Goal: Obtain resource: Download file/media

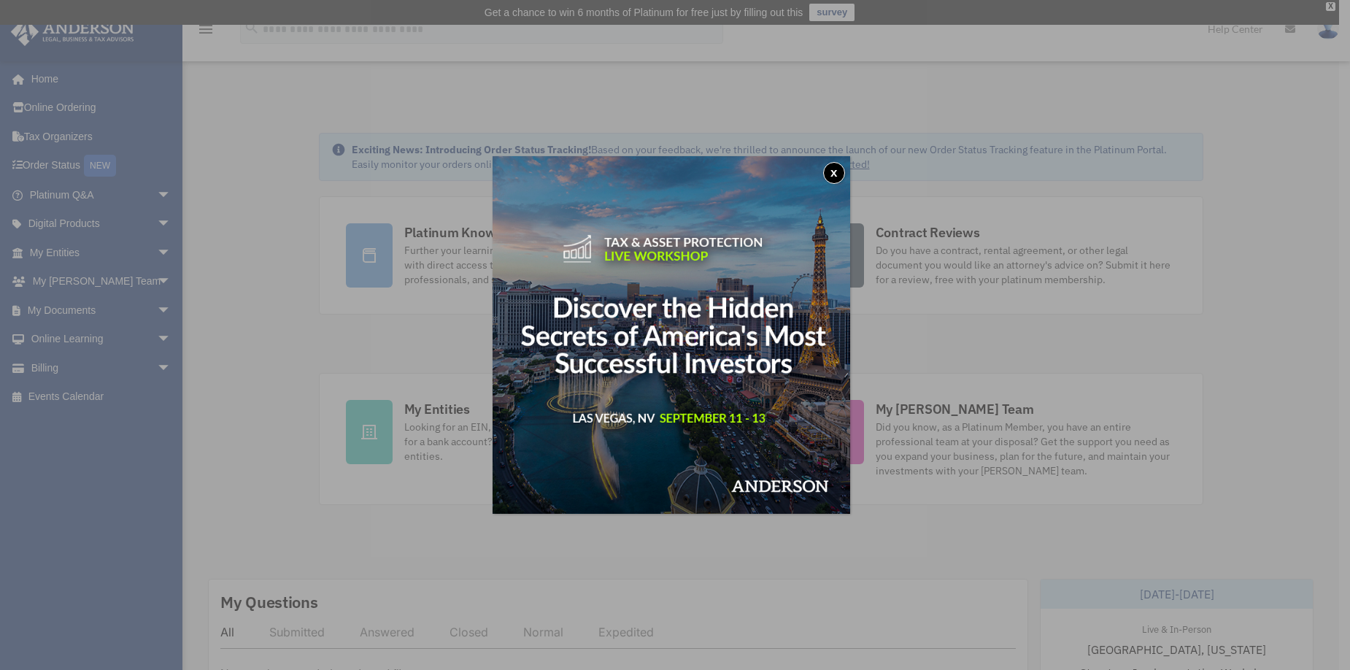
click at [855, 179] on div "x" at bounding box center [675, 335] width 1350 height 670
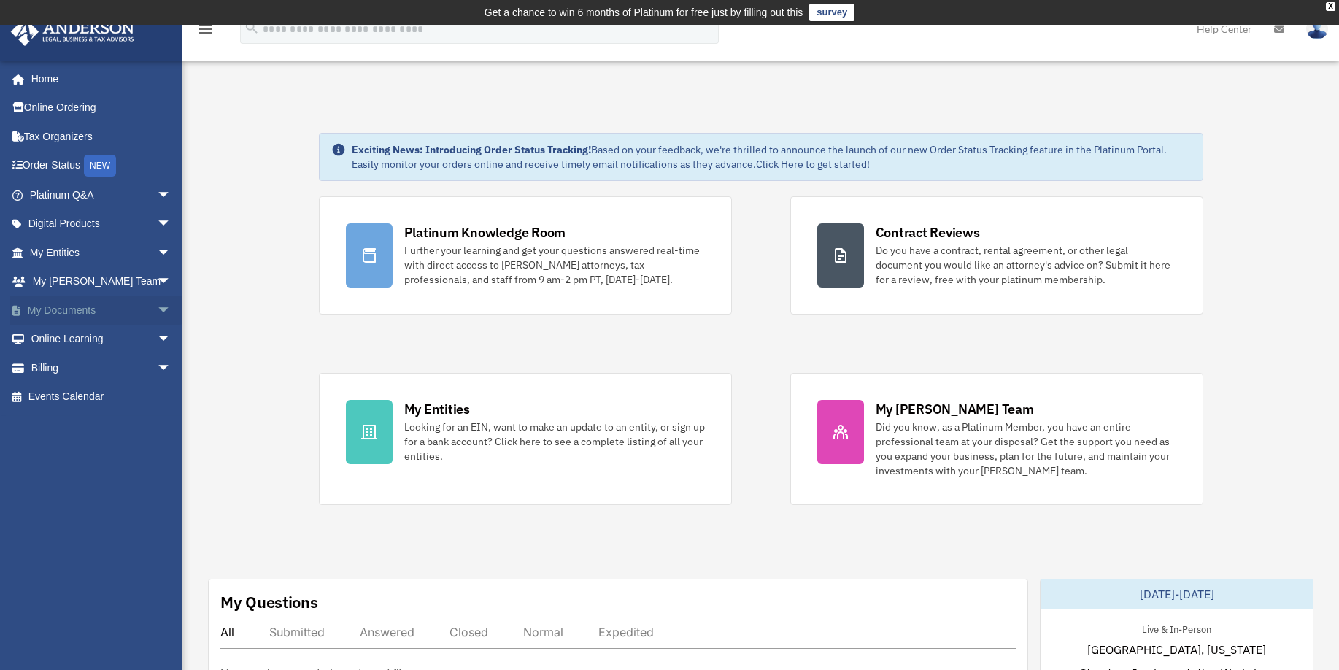
click at [75, 321] on link "My Documents arrow_drop_down" at bounding box center [101, 310] width 183 height 29
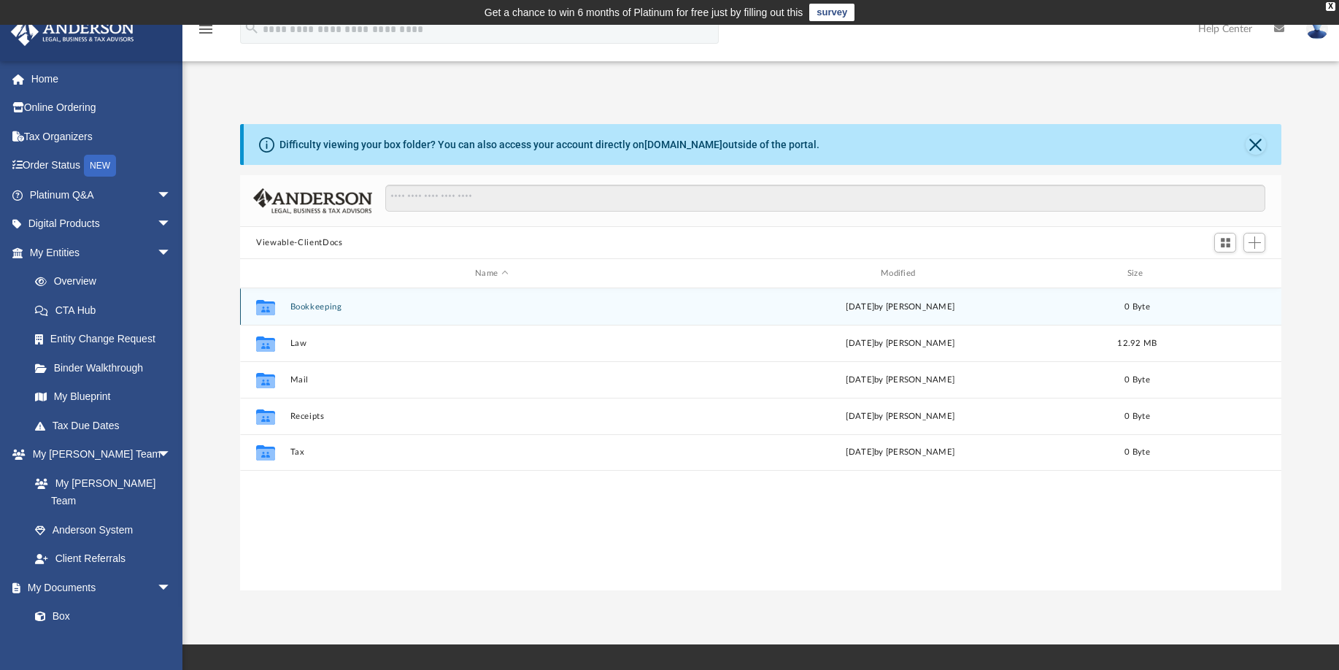
scroll to position [321, 1030]
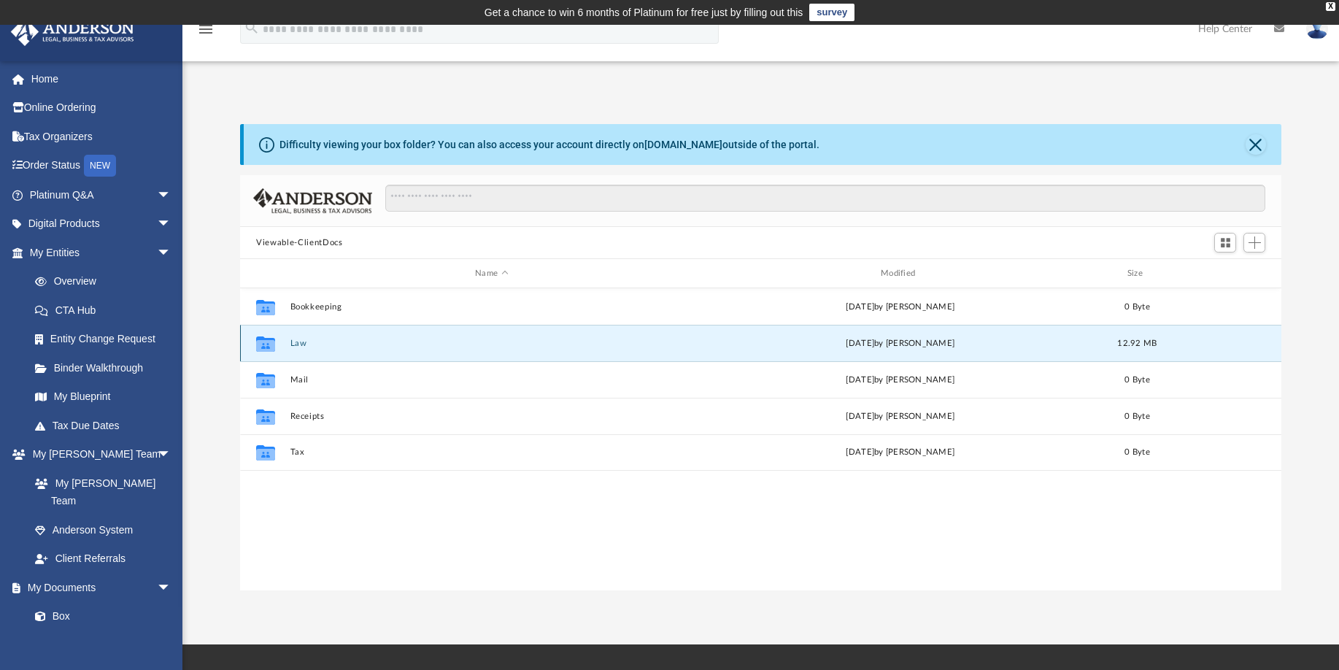
click at [295, 341] on button "Law" at bounding box center [491, 343] width 403 height 9
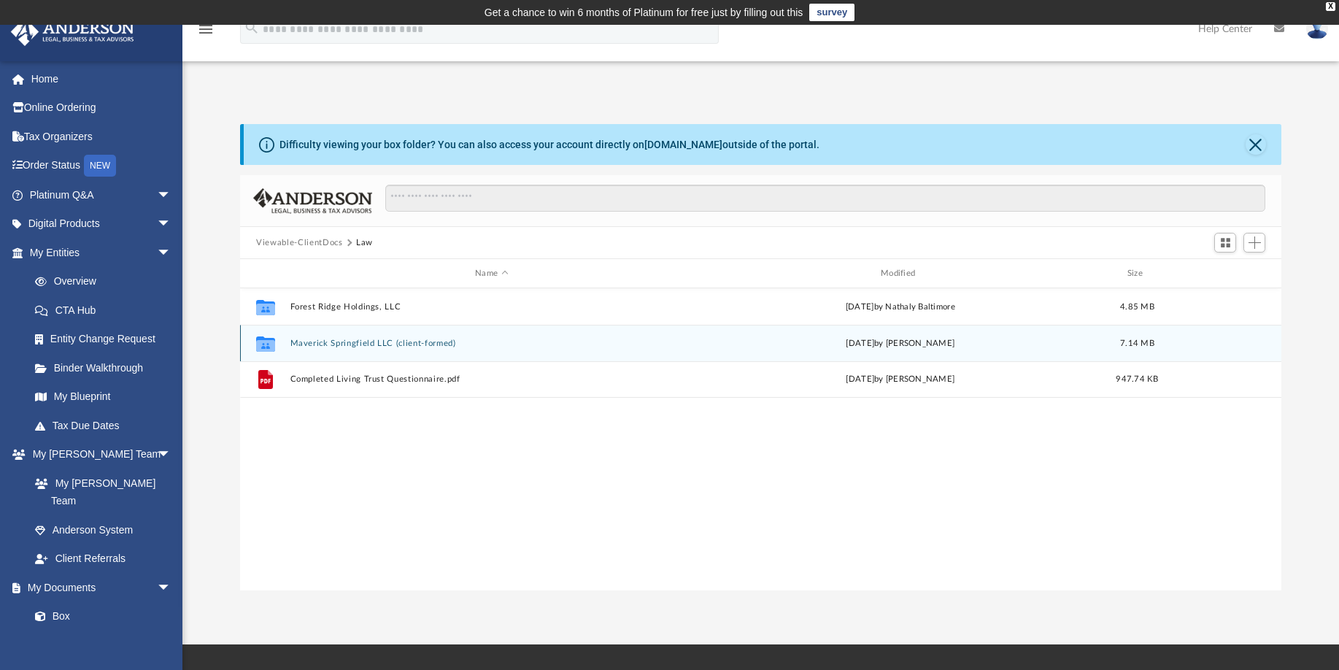
click at [366, 349] on div "Collaborated Folder Maverick Springfield LLC (client-formed) Sat Aug 2 2025 by …" at bounding box center [761, 343] width 1042 height 36
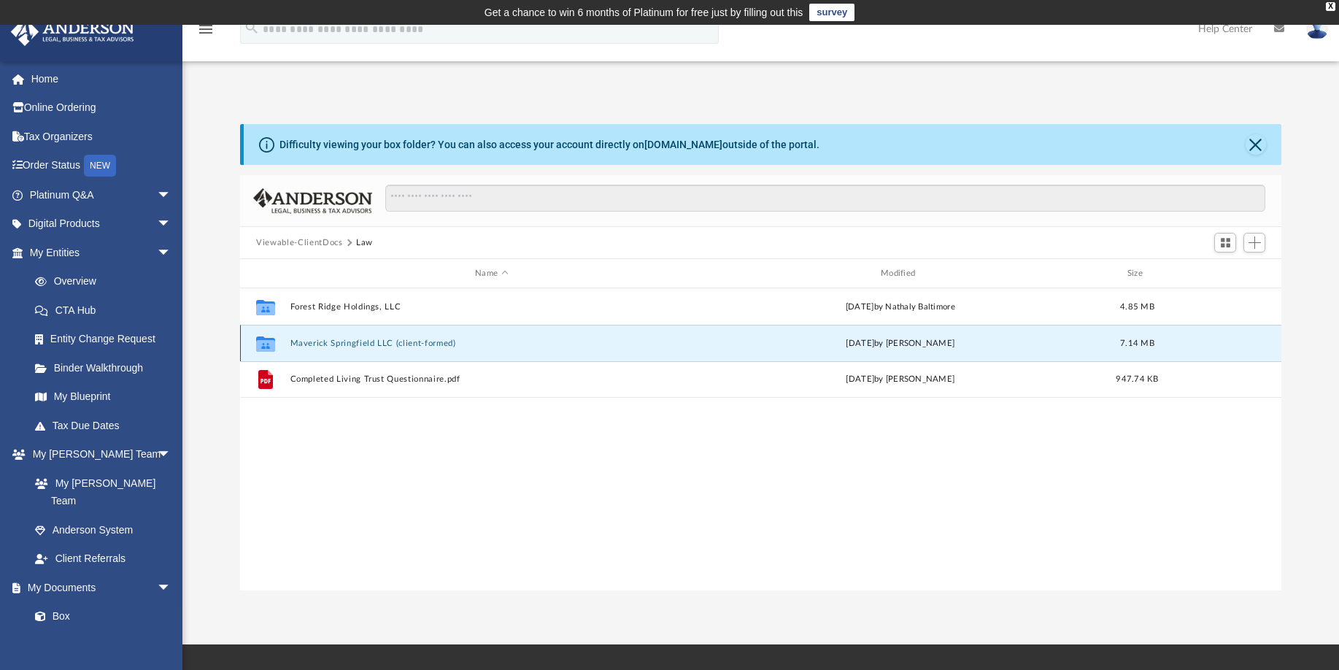
click at [423, 350] on div "Collaborated Folder Maverick Springfield LLC (client-formed) Sat Aug 2 2025 by …" at bounding box center [761, 343] width 1042 height 36
click at [439, 346] on button "Maverick Springfield LLC (client-formed)" at bounding box center [491, 343] width 403 height 9
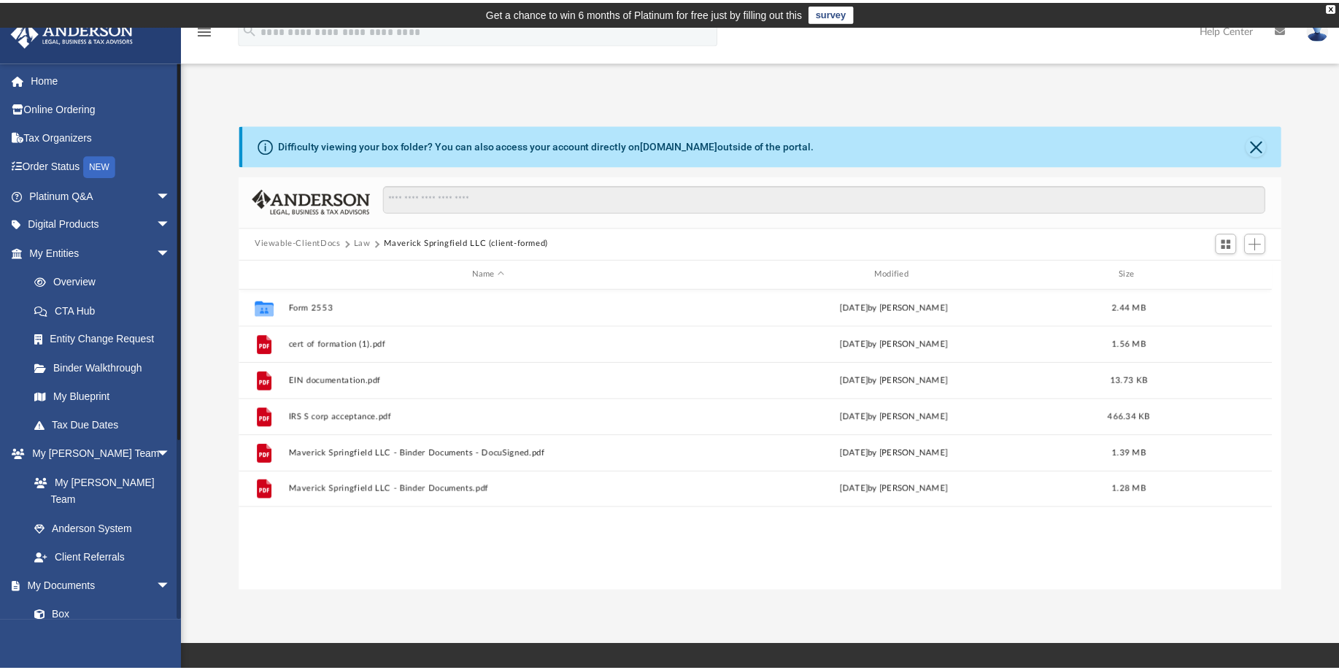
scroll to position [12, 12]
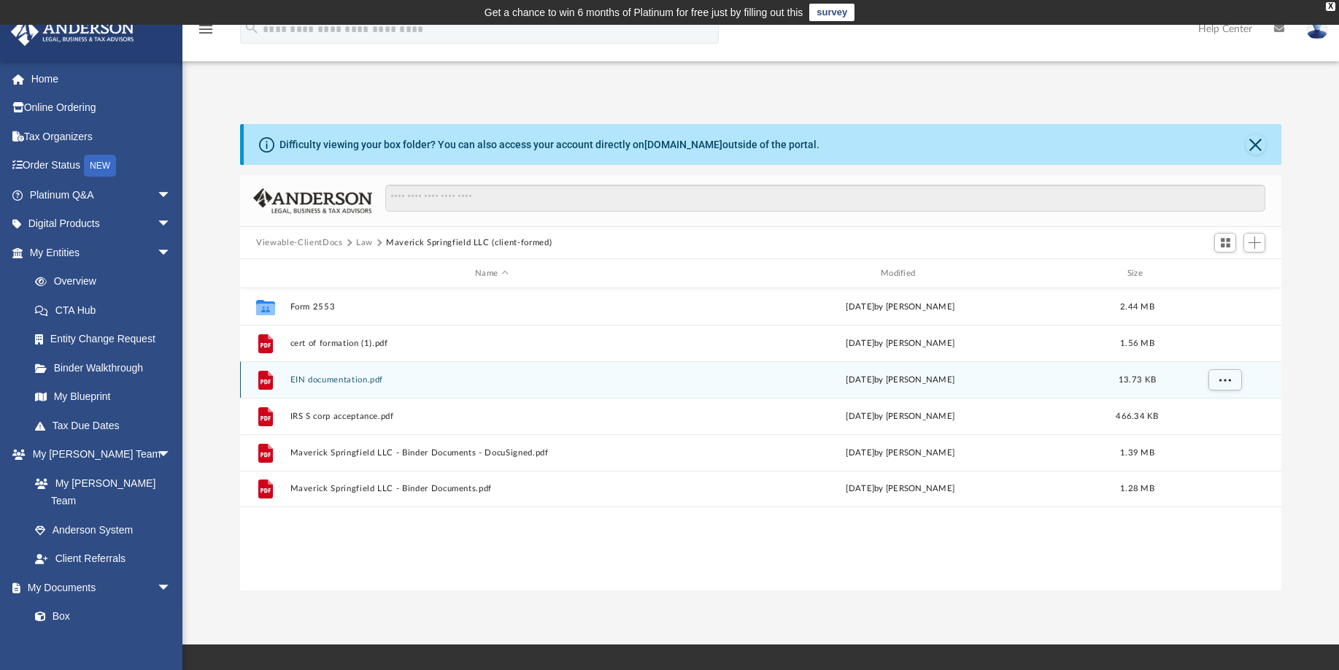
click at [354, 386] on div "File EIN documentation.pdf Mon Apr 14 2025 by Robert Graham Jr. 13.73 KB" at bounding box center [761, 379] width 1042 height 36
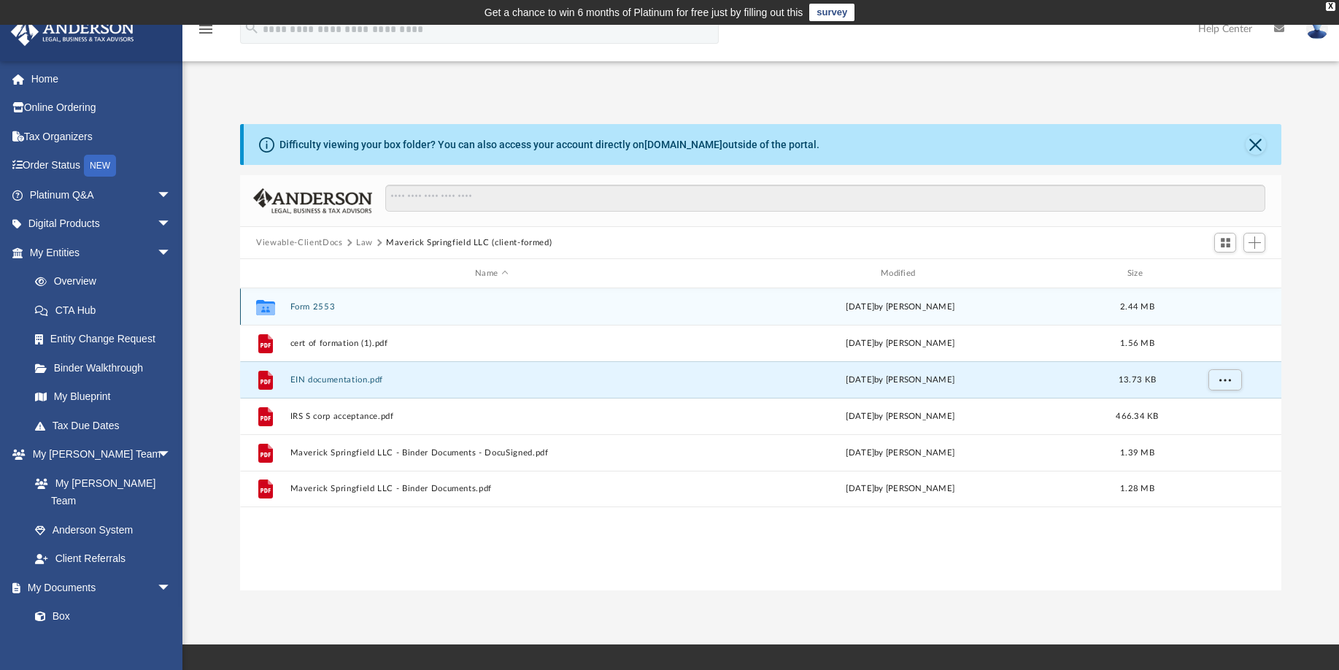
click at [329, 310] on button "Form 2553" at bounding box center [491, 306] width 403 height 9
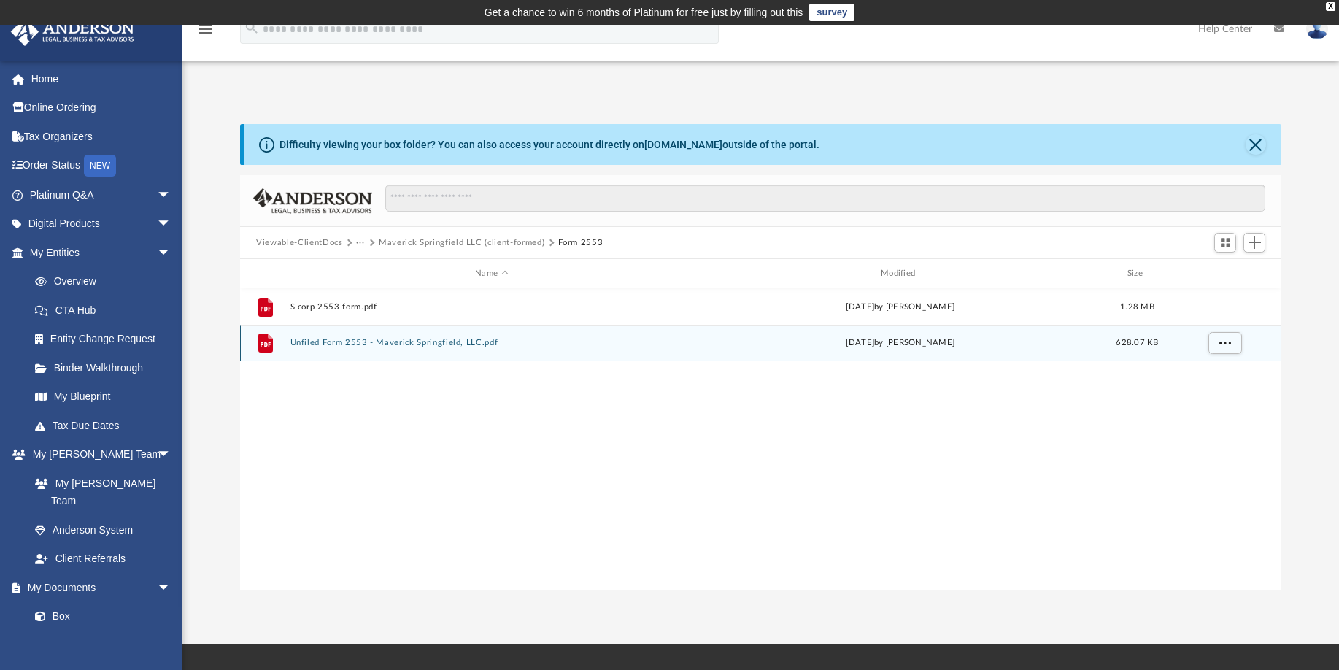
click at [348, 343] on button "Unfiled Form 2553 - Maverick Springfield, LLC.pdf" at bounding box center [491, 342] width 403 height 9
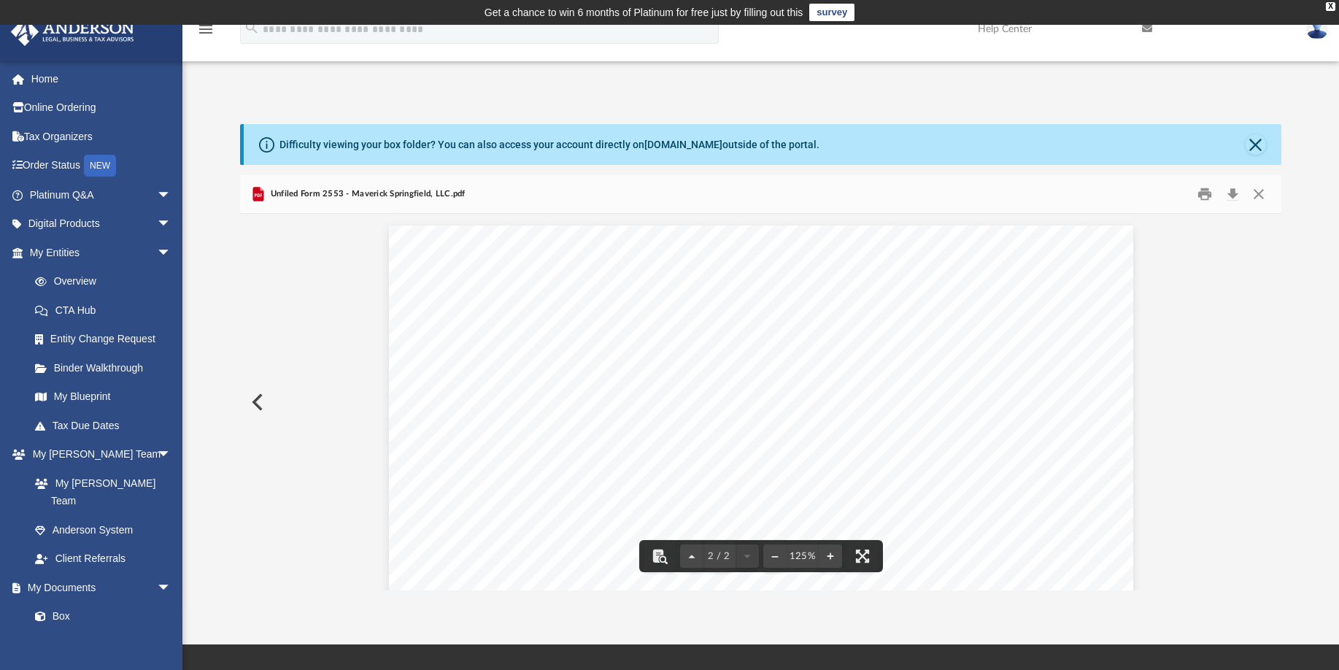
scroll to position [897, 0]
click at [1266, 198] on button "Close" at bounding box center [1258, 194] width 26 height 23
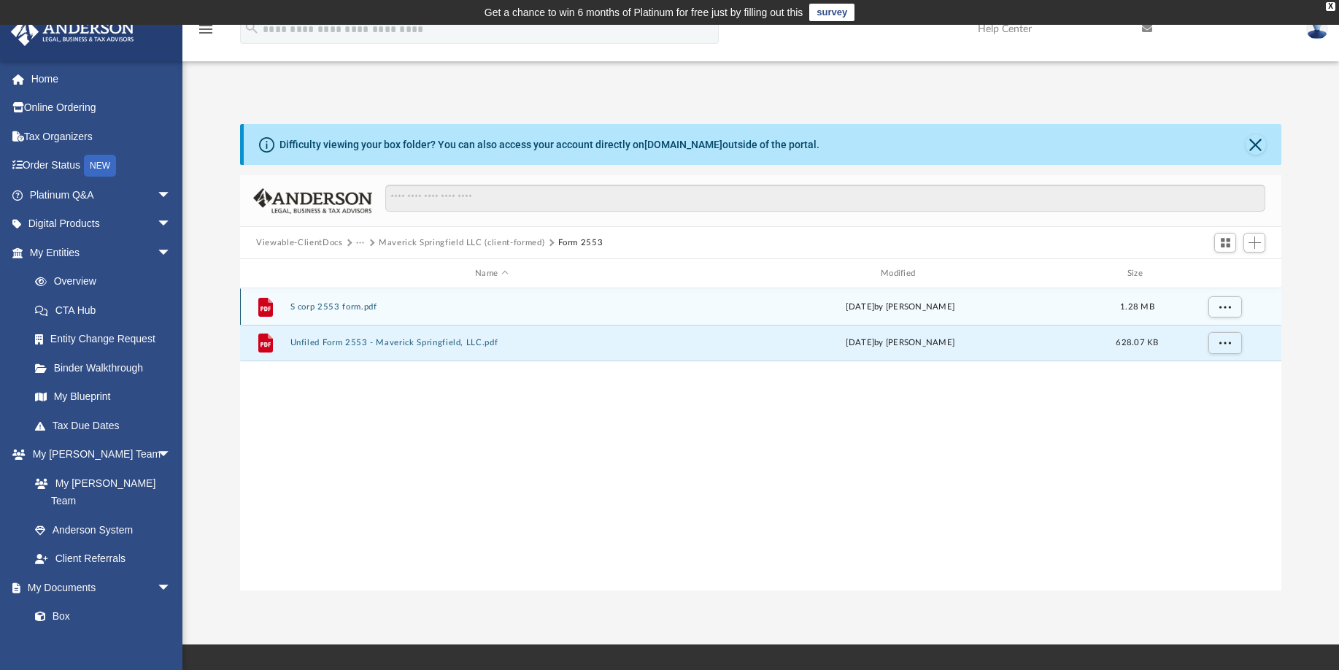
click at [314, 303] on button "S corp 2553 form.pdf" at bounding box center [491, 306] width 403 height 9
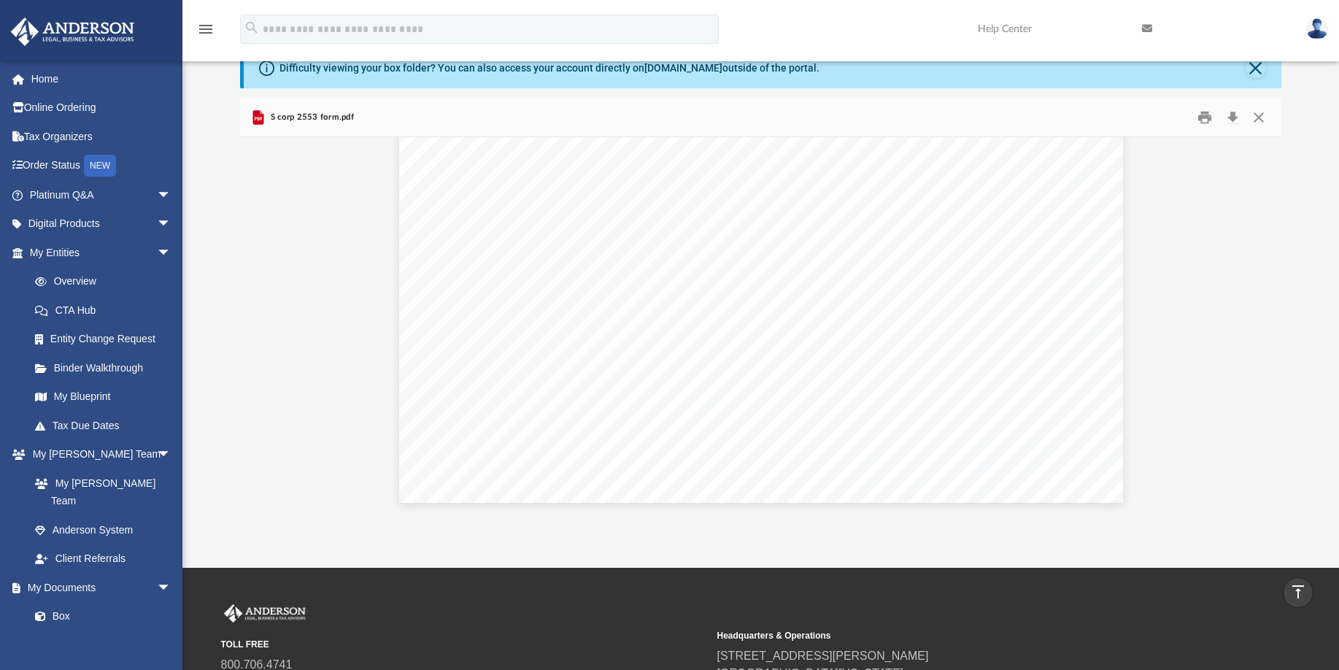
scroll to position [0, 0]
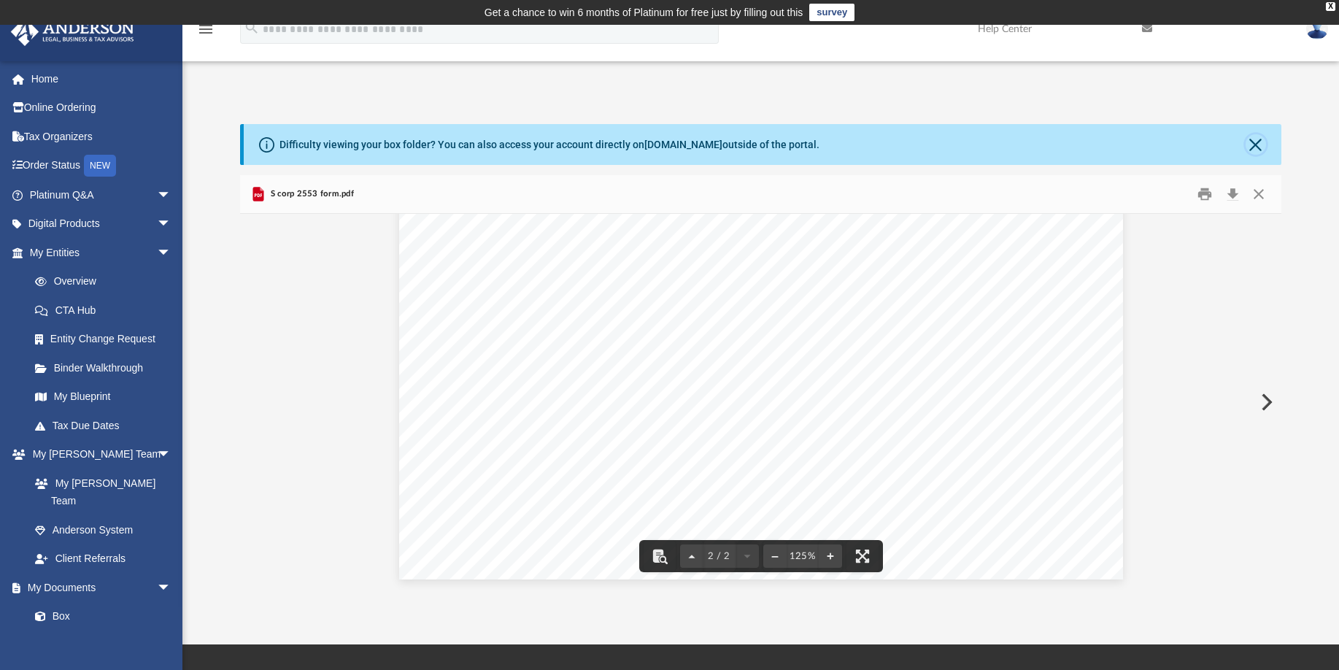
click at [1259, 141] on button "Close" at bounding box center [1256, 144] width 20 height 20
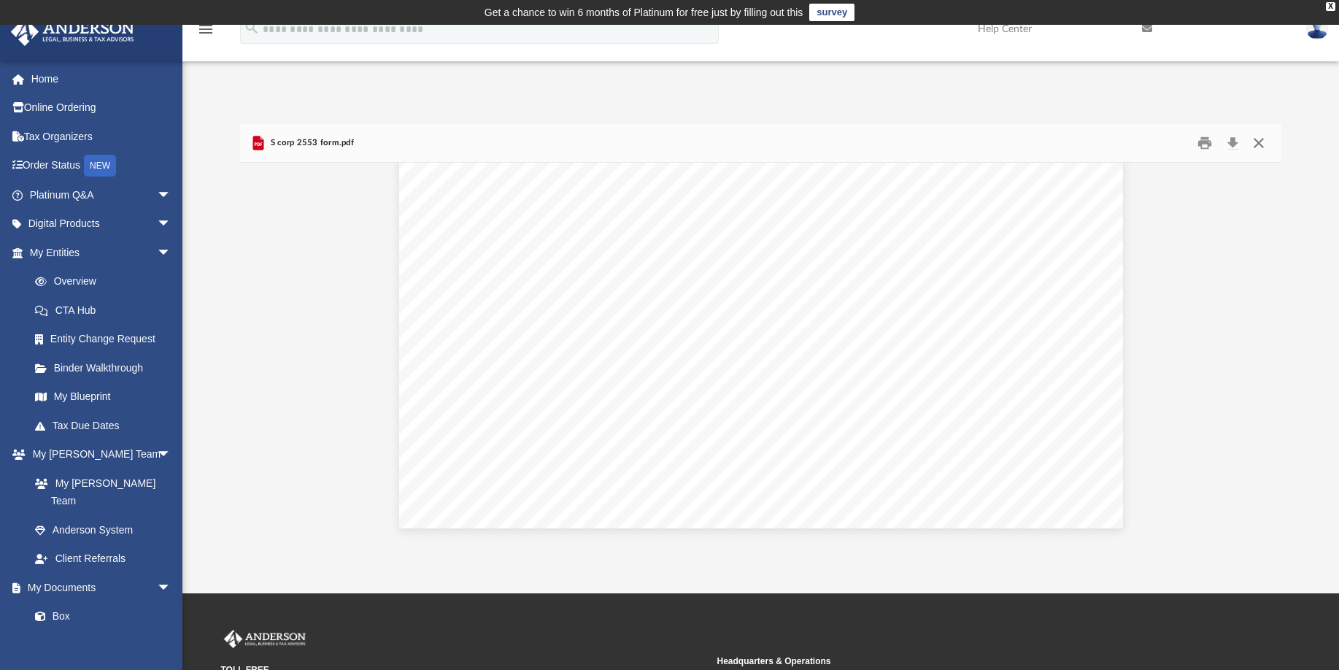
click at [1261, 144] on button "Close" at bounding box center [1258, 143] width 26 height 23
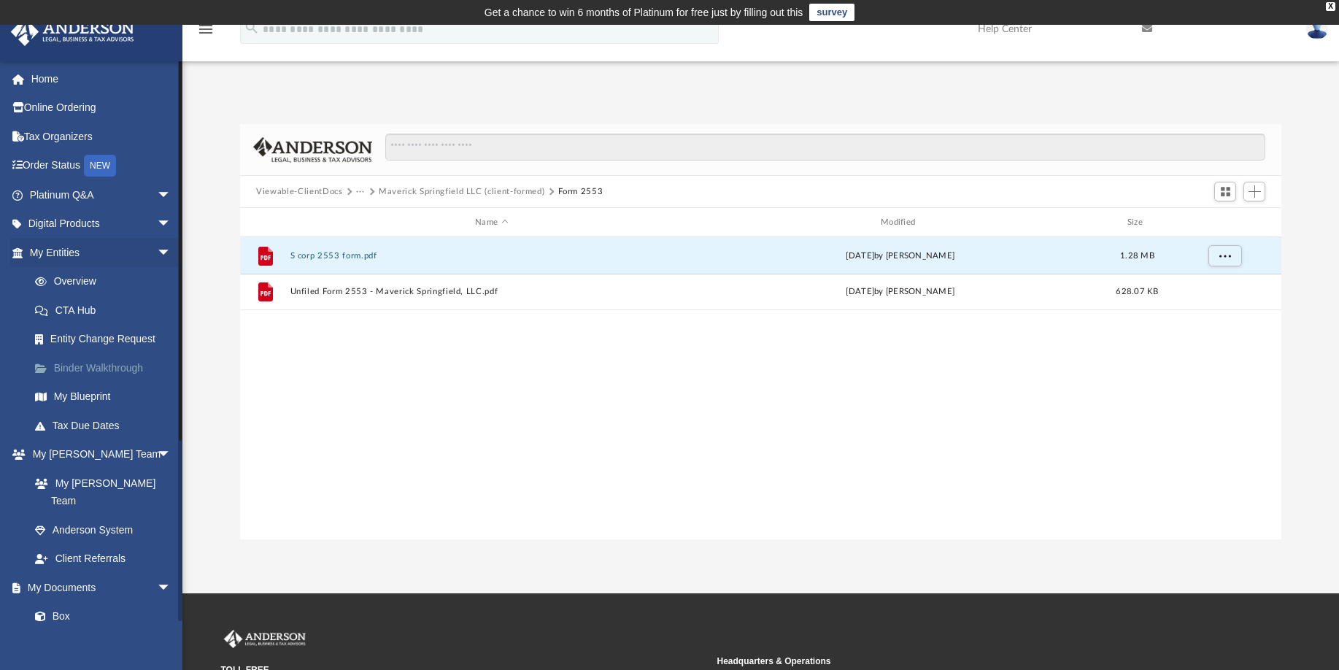
click at [115, 380] on link "Binder Walkthrough" at bounding box center [106, 367] width 173 height 29
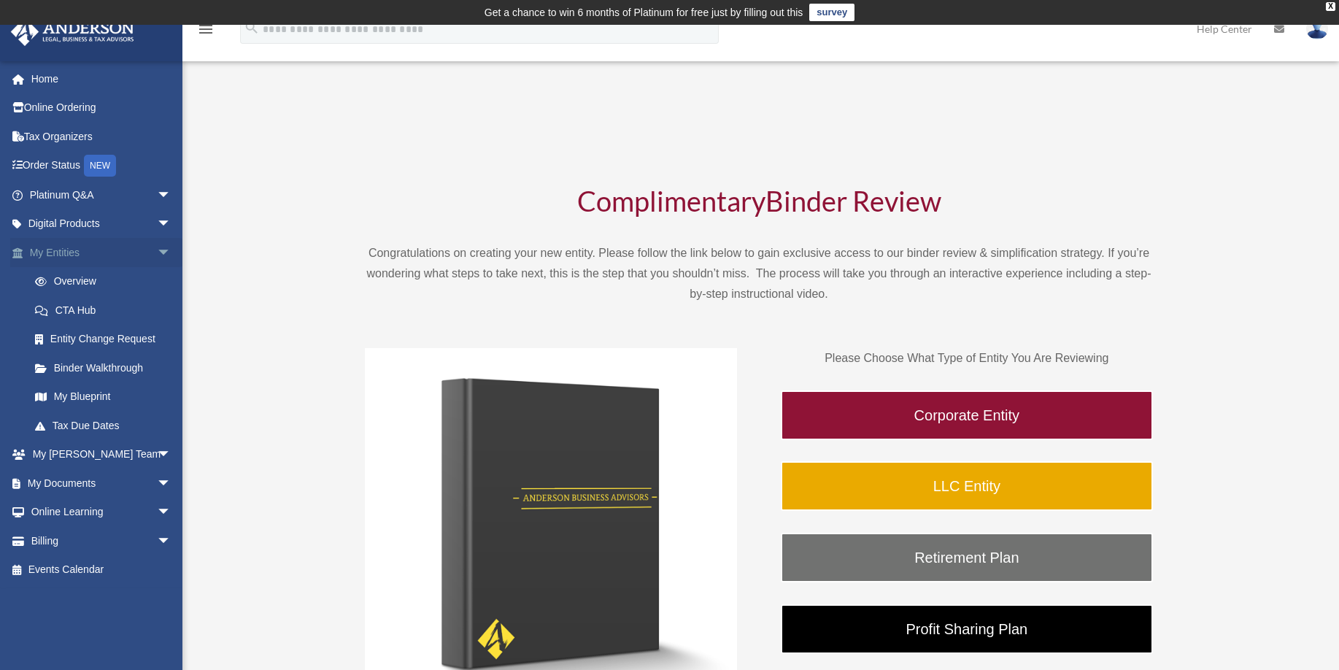
click at [157, 260] on span "arrow_drop_down" at bounding box center [171, 253] width 29 height 30
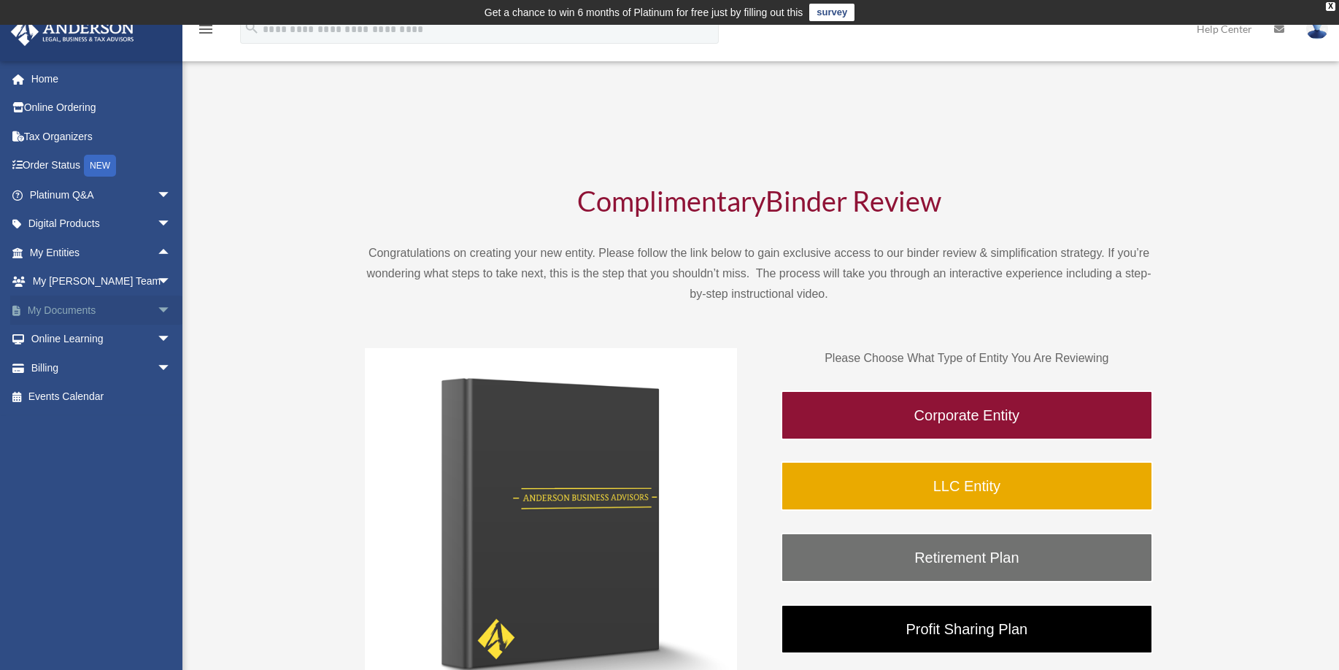
click at [157, 310] on span "arrow_drop_down" at bounding box center [171, 311] width 29 height 30
click at [157, 310] on span "arrow_drop_up" at bounding box center [171, 311] width 29 height 30
click at [157, 310] on span "arrow_drop_down" at bounding box center [171, 311] width 29 height 30
click at [99, 403] on link "Forms Library" at bounding box center [106, 396] width 173 height 29
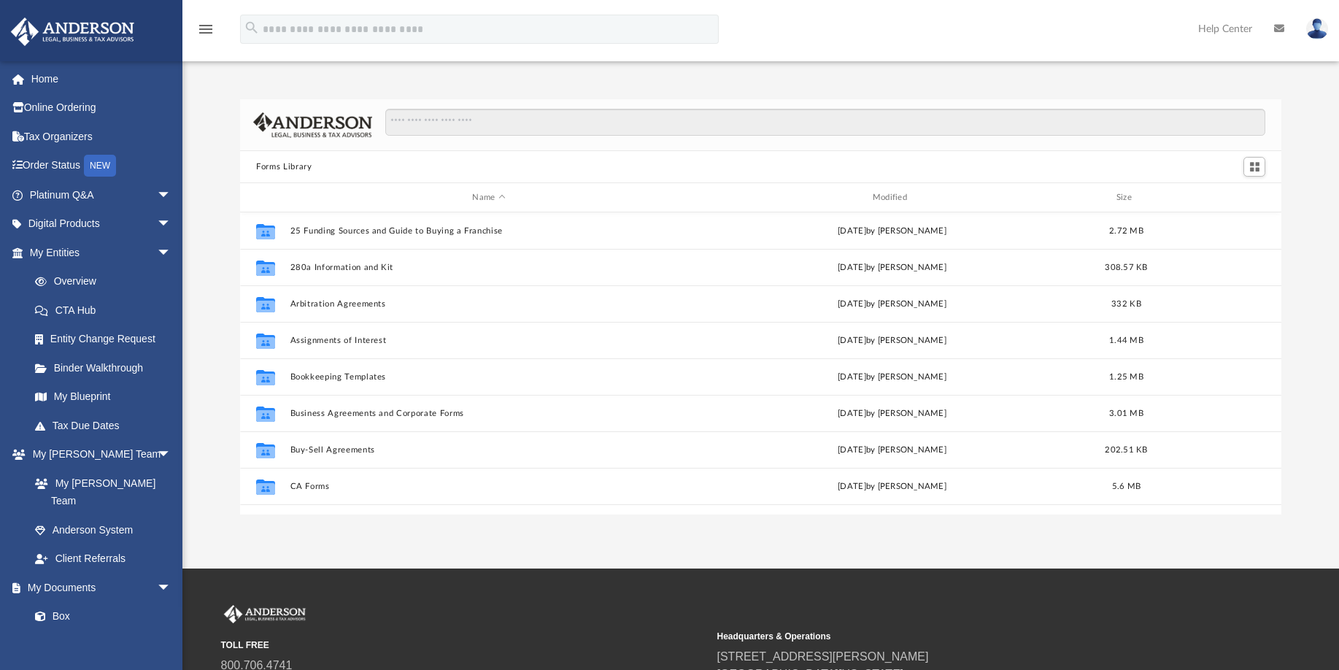
scroll to position [321, 1030]
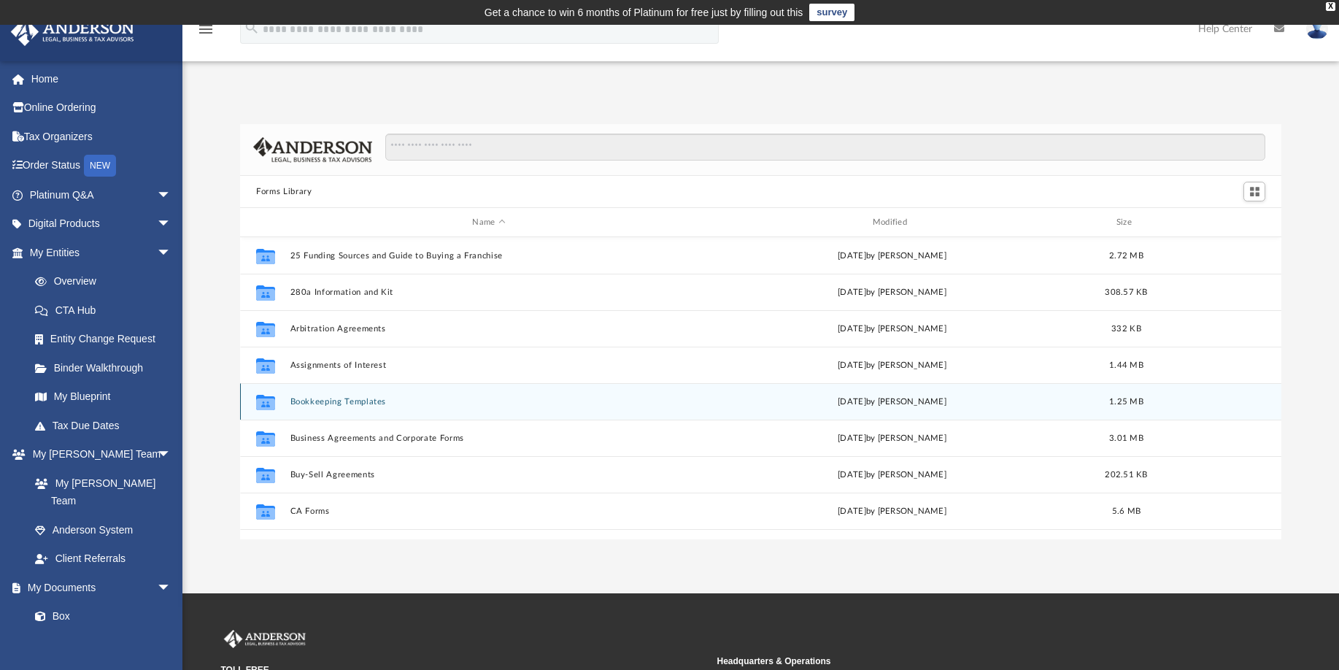
click at [355, 415] on div "Collaborated Folder Bookkeeping Templates Mon Jan 30 2023 by Mary Acree 1.25 MB" at bounding box center [761, 401] width 1042 height 36
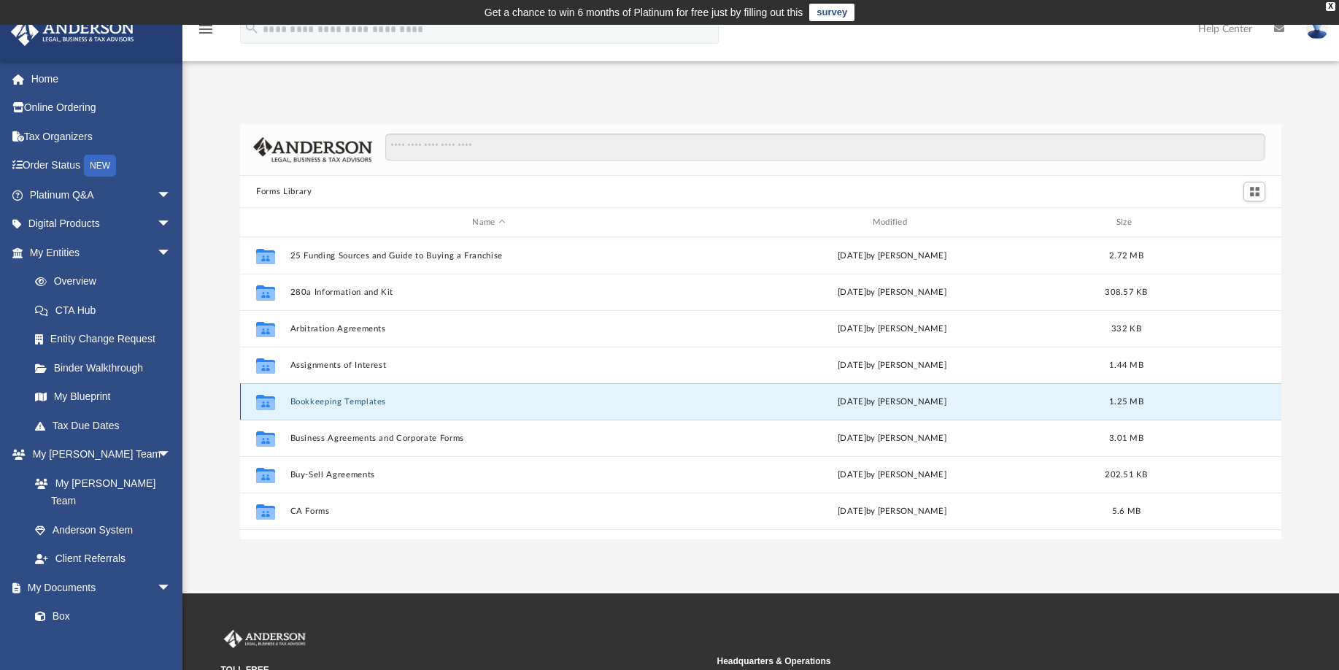
click at [358, 406] on button "Bookkeeping Templates" at bounding box center [488, 401] width 397 height 9
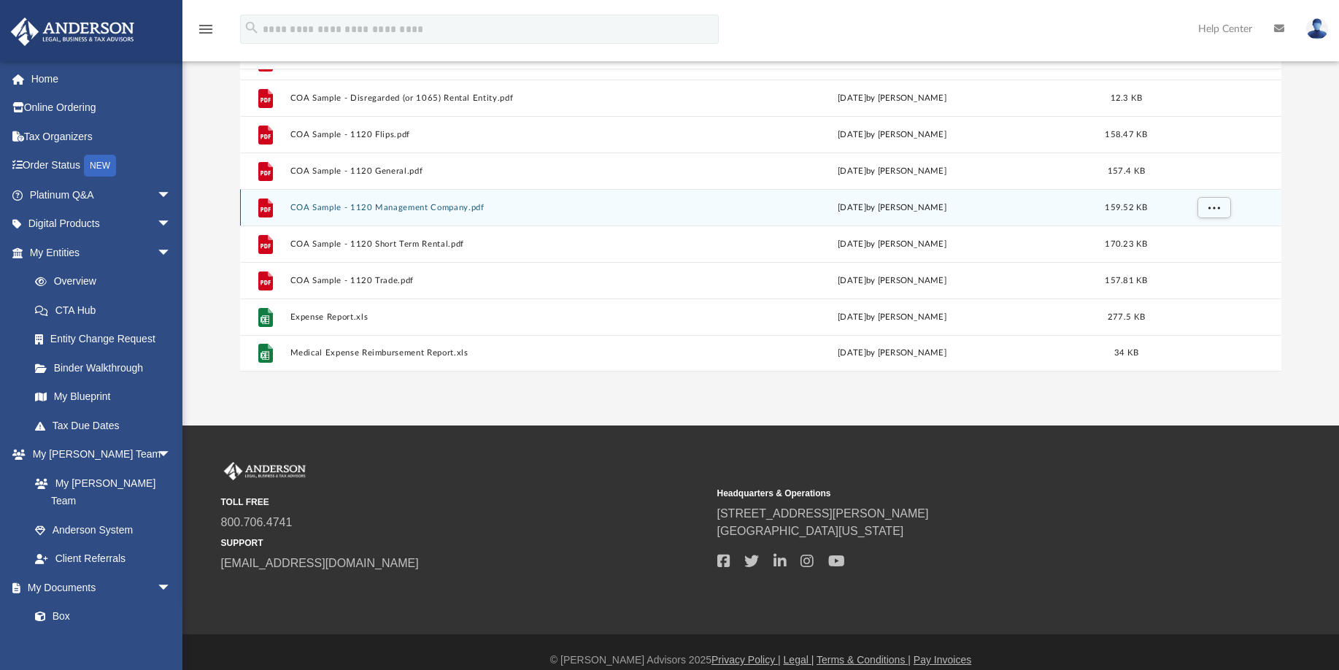
scroll to position [184, 0]
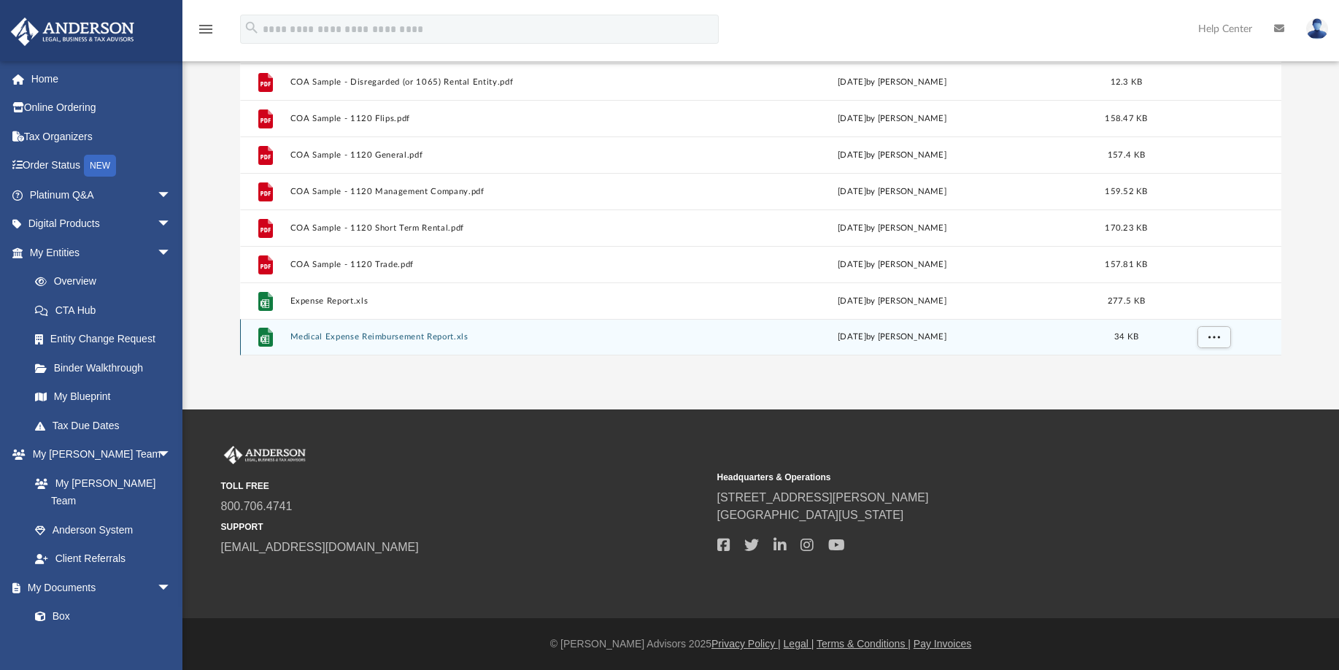
click at [447, 342] on button "Medical Expense Reimbursement Report.xls" at bounding box center [488, 336] width 397 height 9
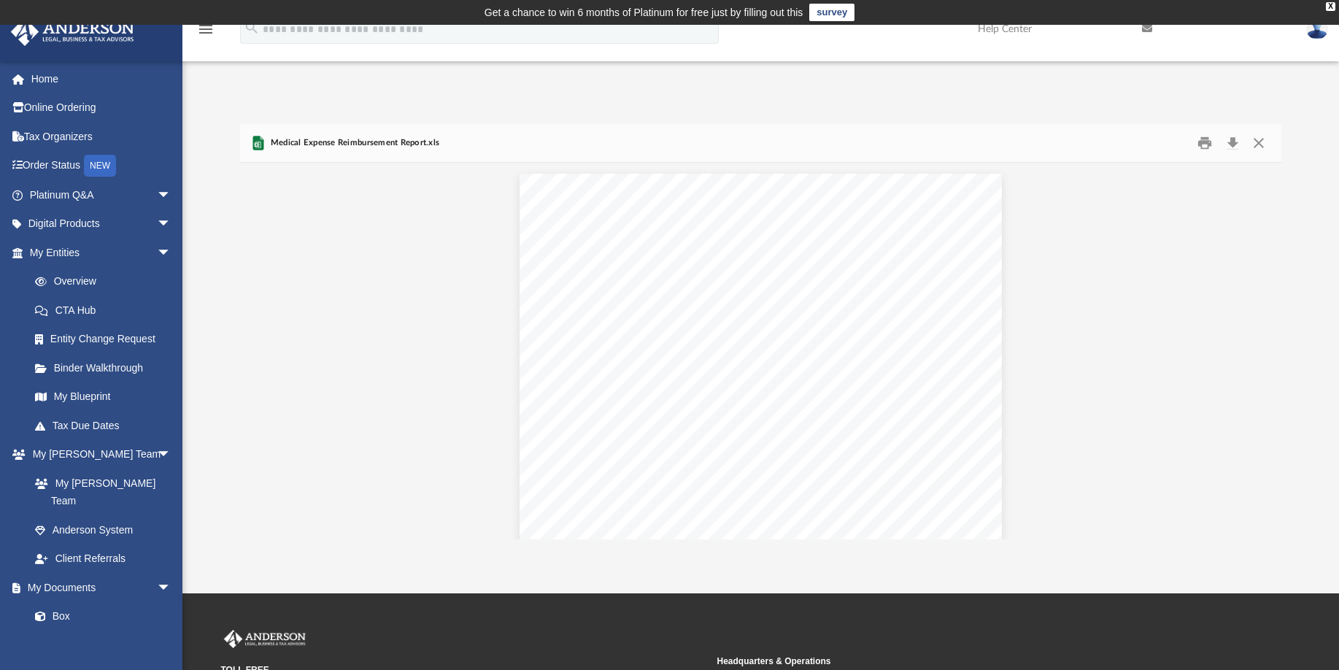
scroll to position [321, 1030]
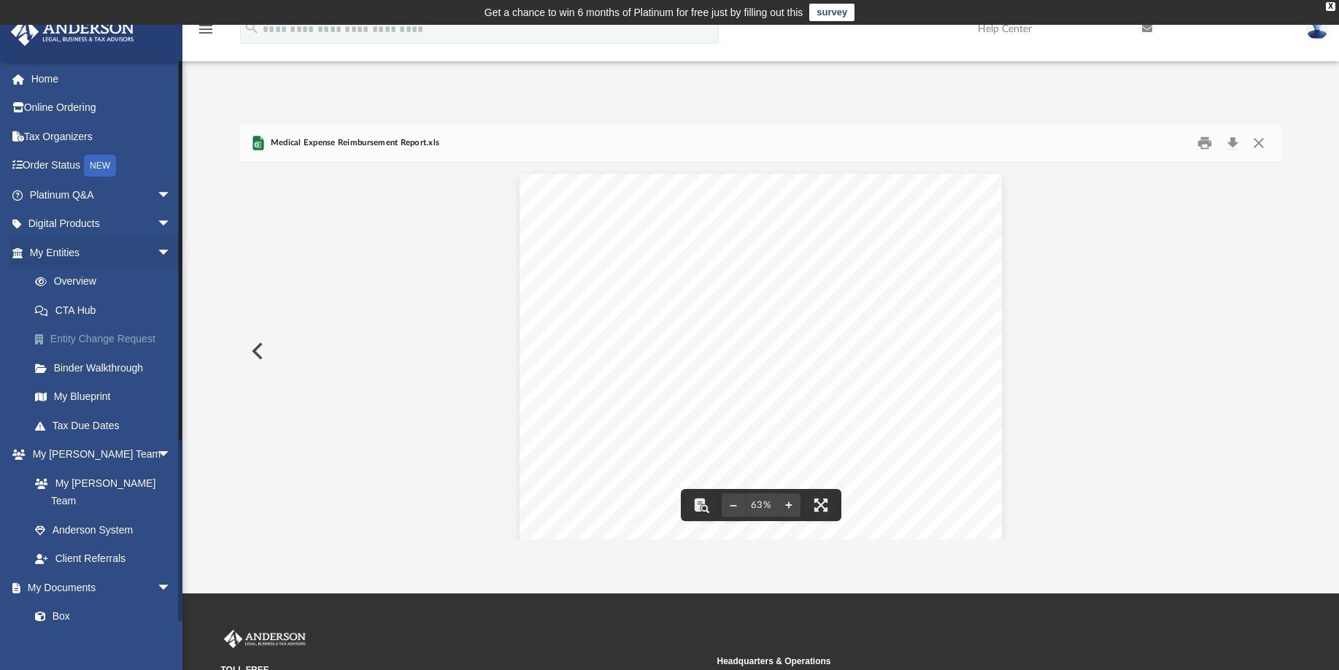
click at [136, 345] on link "Entity Change Request" at bounding box center [106, 339] width 173 height 29
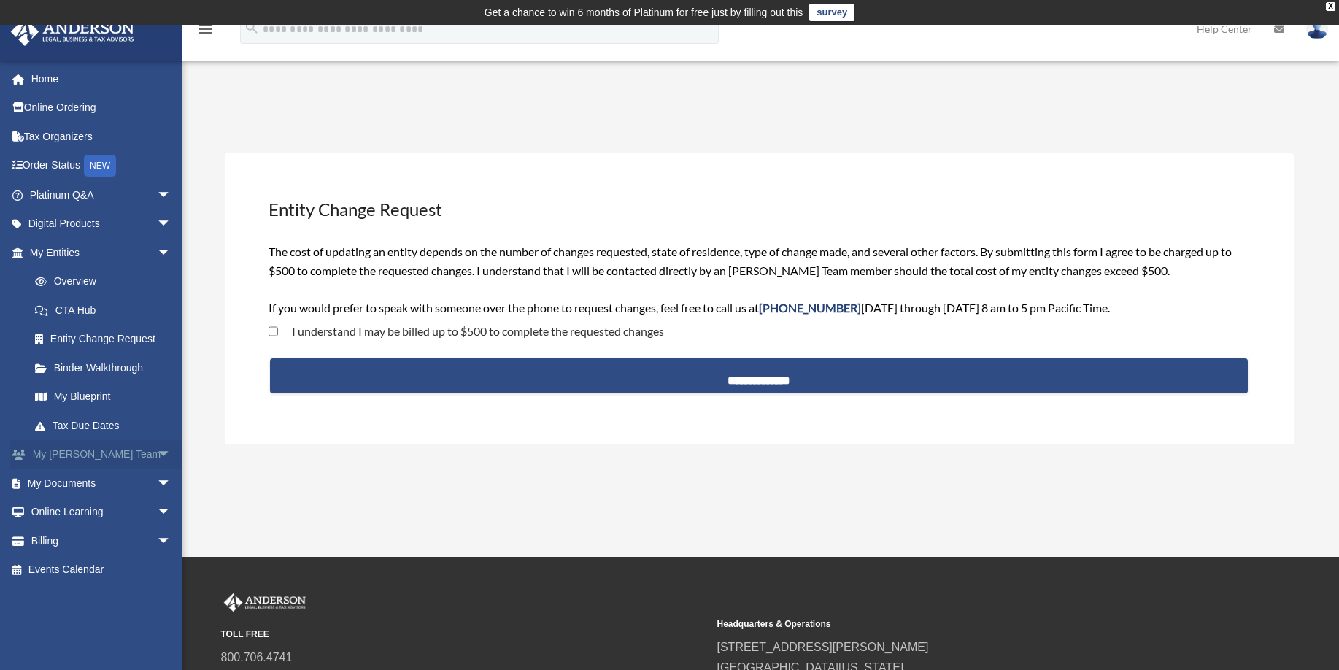
click at [101, 458] on link "My [PERSON_NAME] Team arrow_drop_down" at bounding box center [101, 454] width 183 height 29
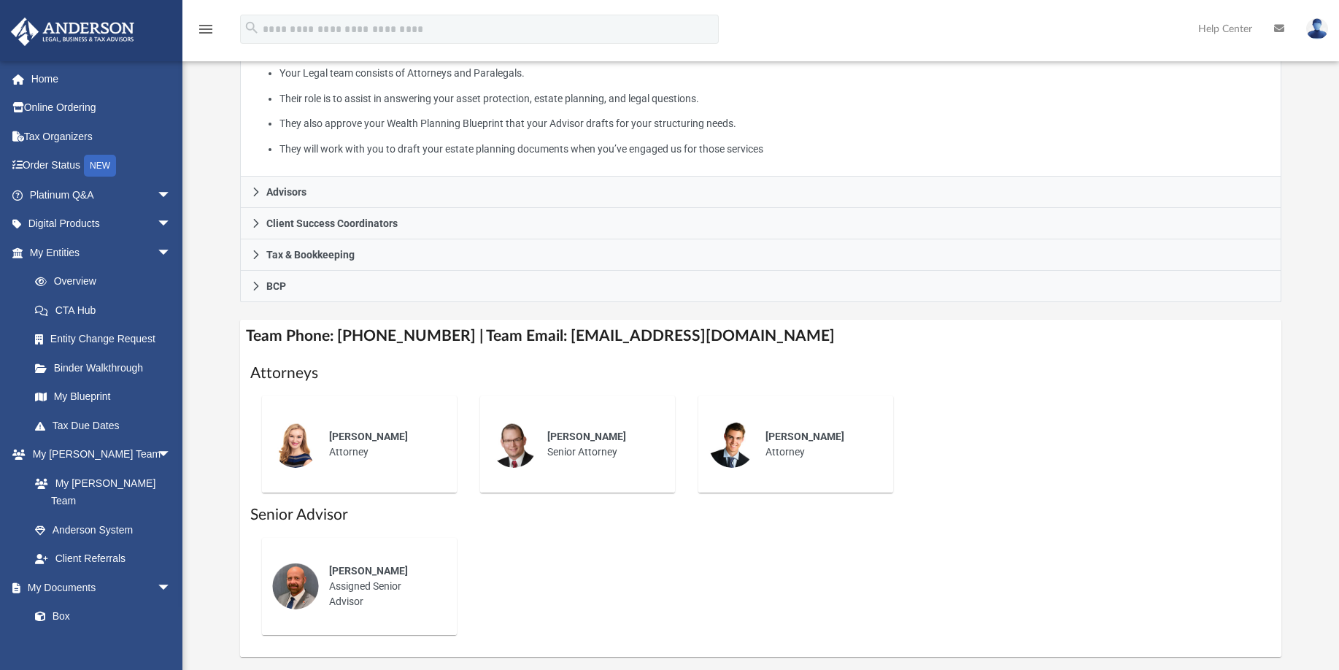
scroll to position [333, 0]
